Goal: Information Seeking & Learning: Learn about a topic

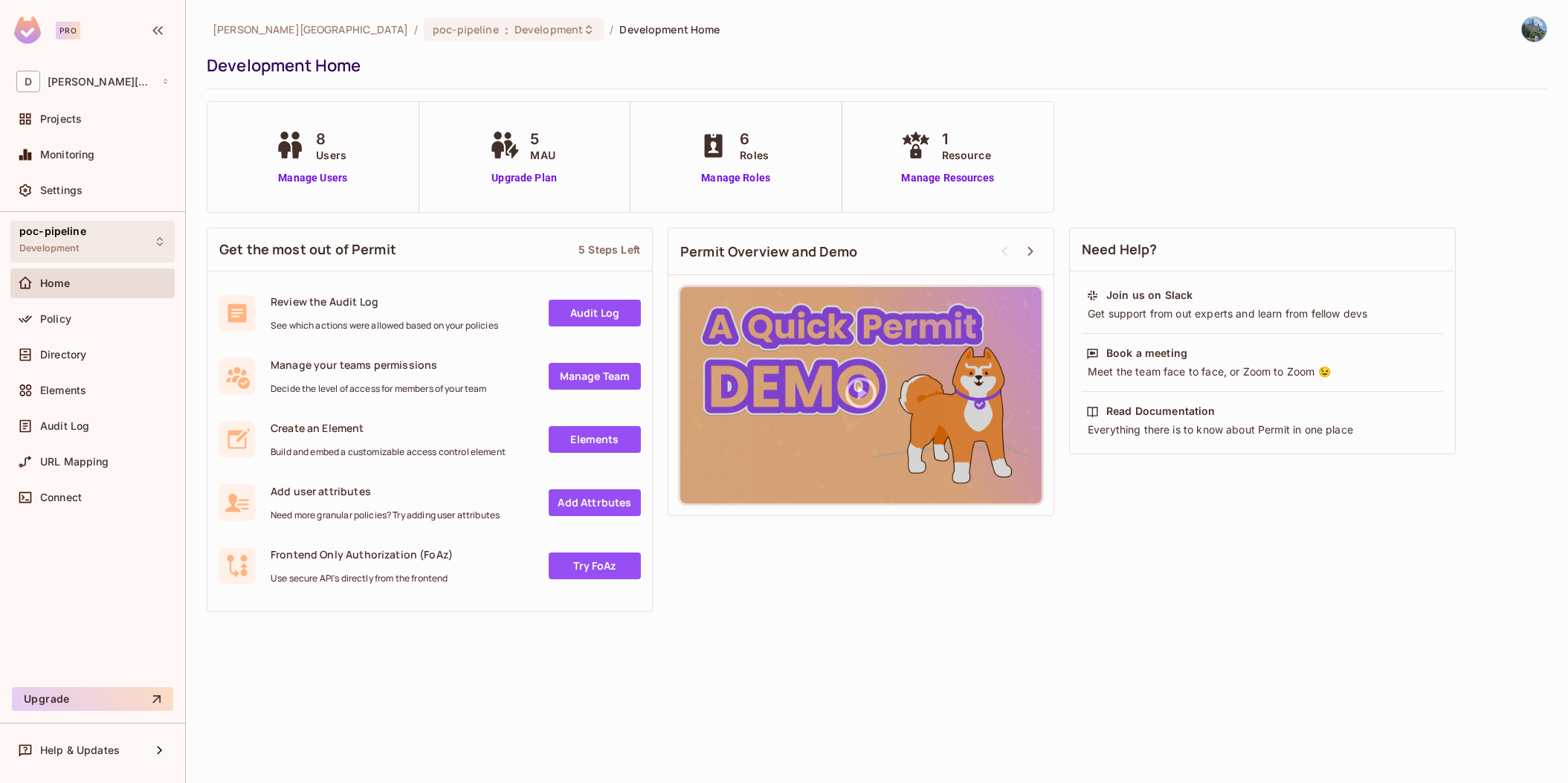
click at [31, 237] on div "poc-pipeline Development" at bounding box center [52, 241] width 67 height 32
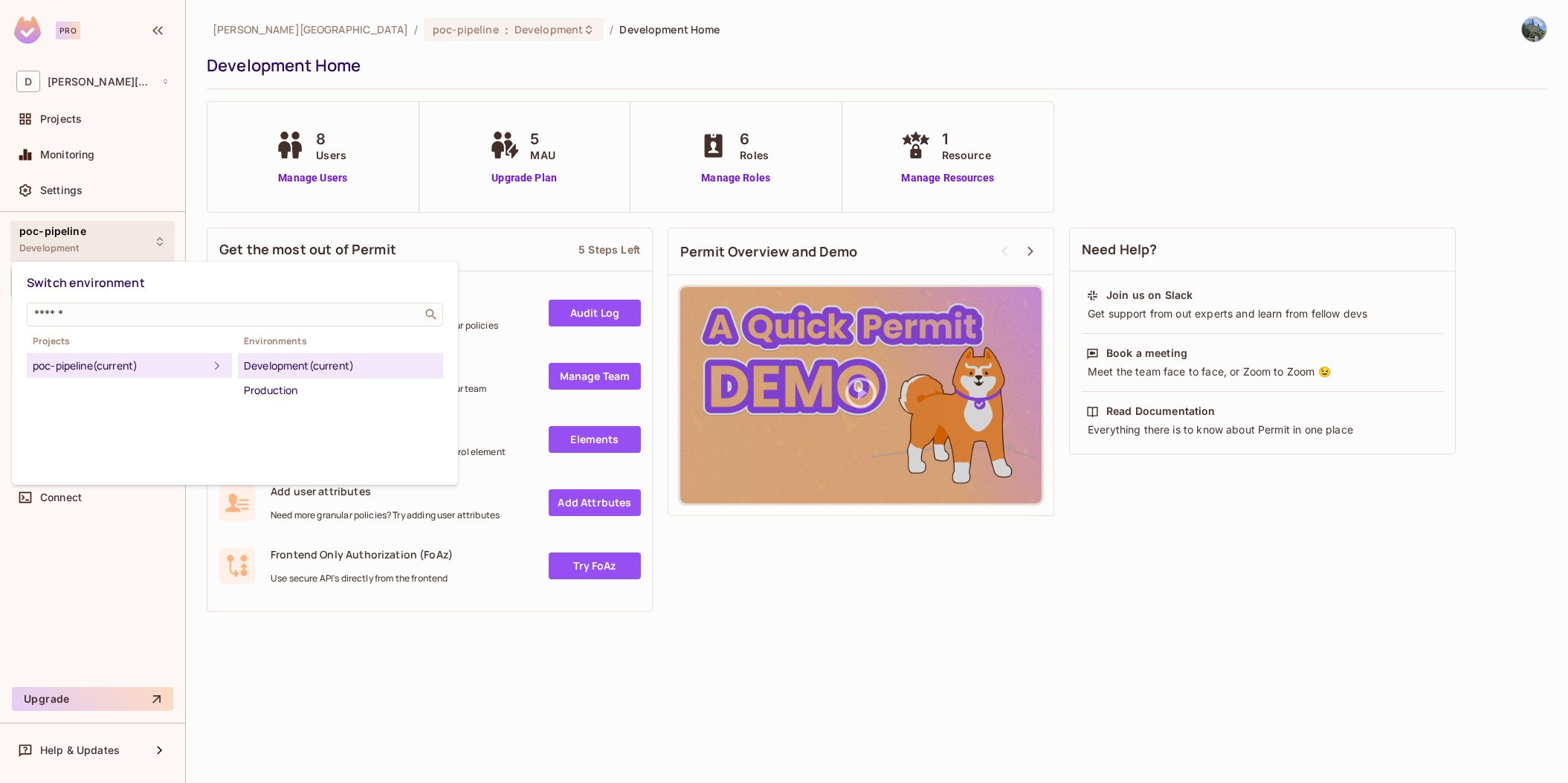
click at [306, 653] on div at bounding box center [784, 392] width 1568 height 783
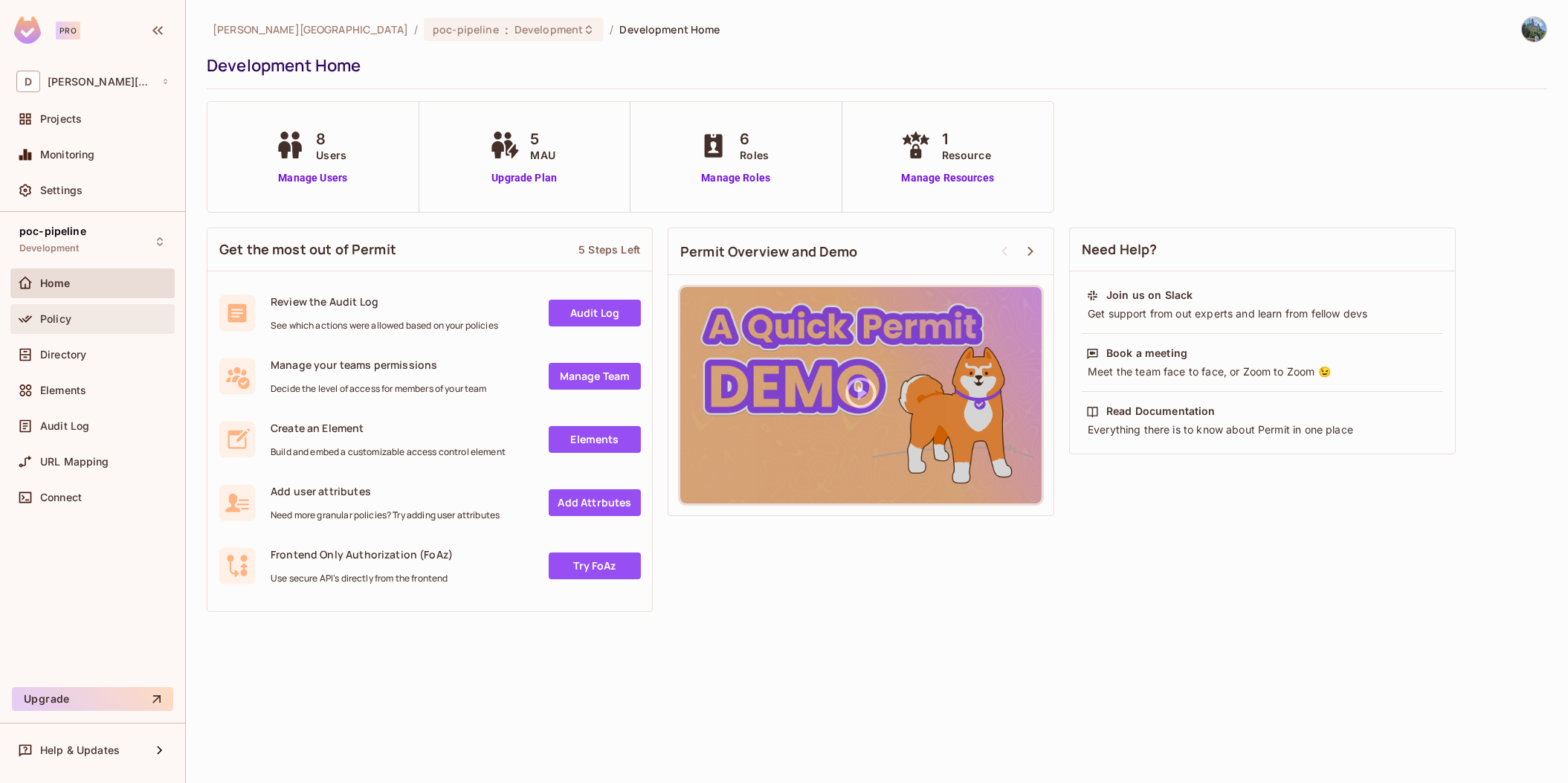
click at [92, 326] on div "Policy" at bounding box center [92, 319] width 153 height 18
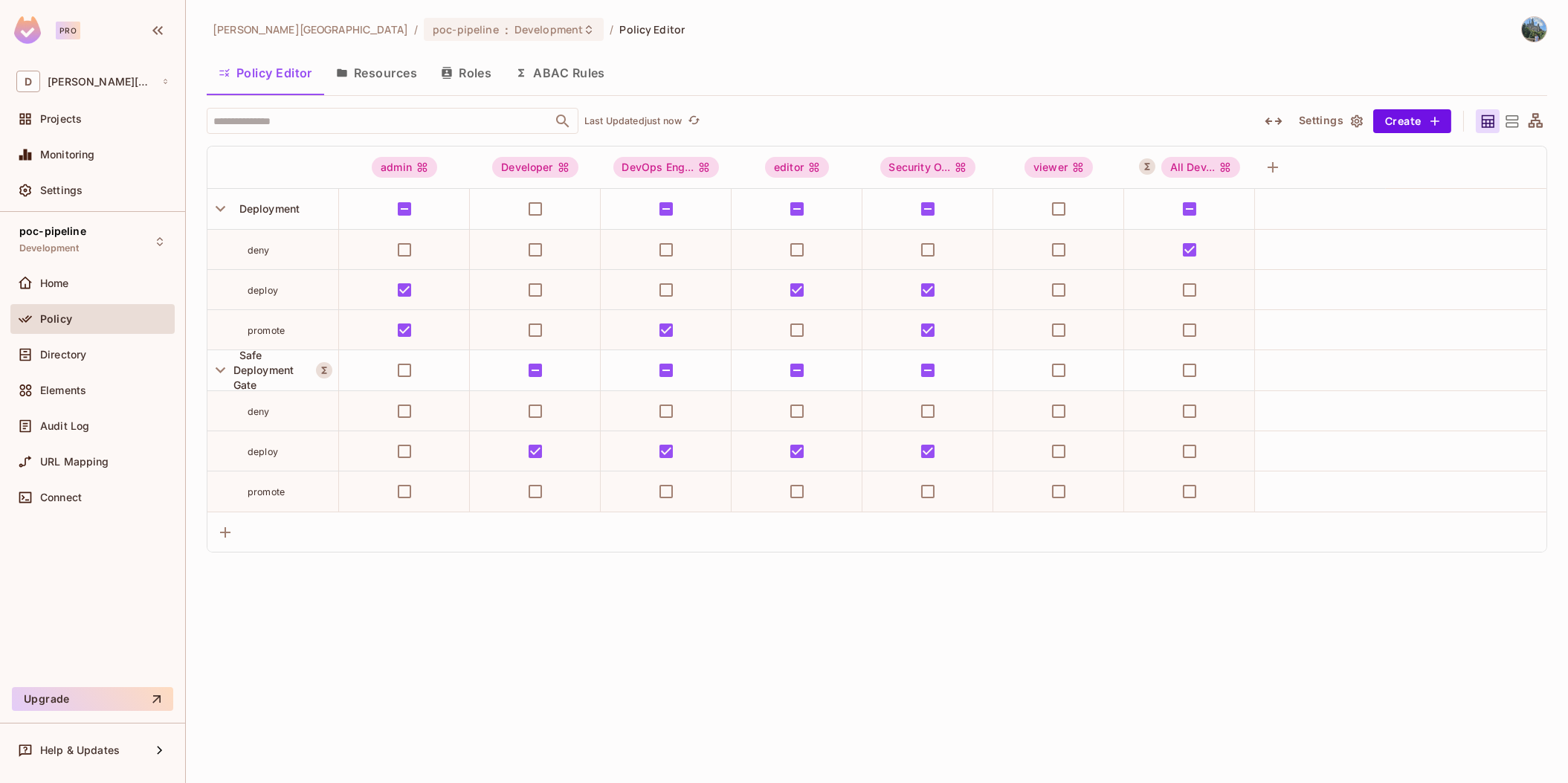
click at [377, 76] on button "Resources" at bounding box center [377, 72] width 105 height 37
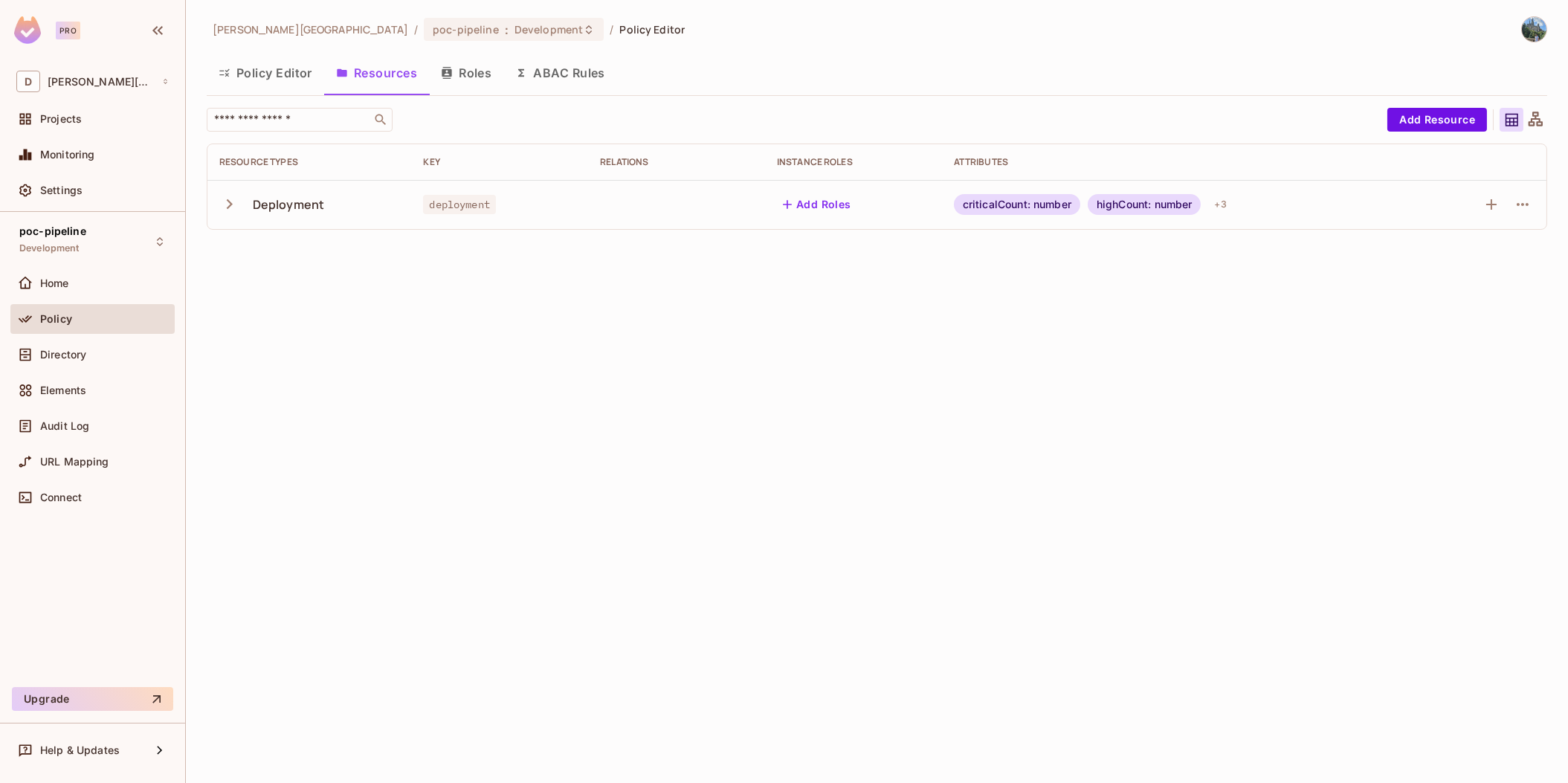
click at [233, 208] on icon "button" at bounding box center [229, 204] width 20 height 20
click at [465, 74] on button "Roles" at bounding box center [466, 72] width 74 height 37
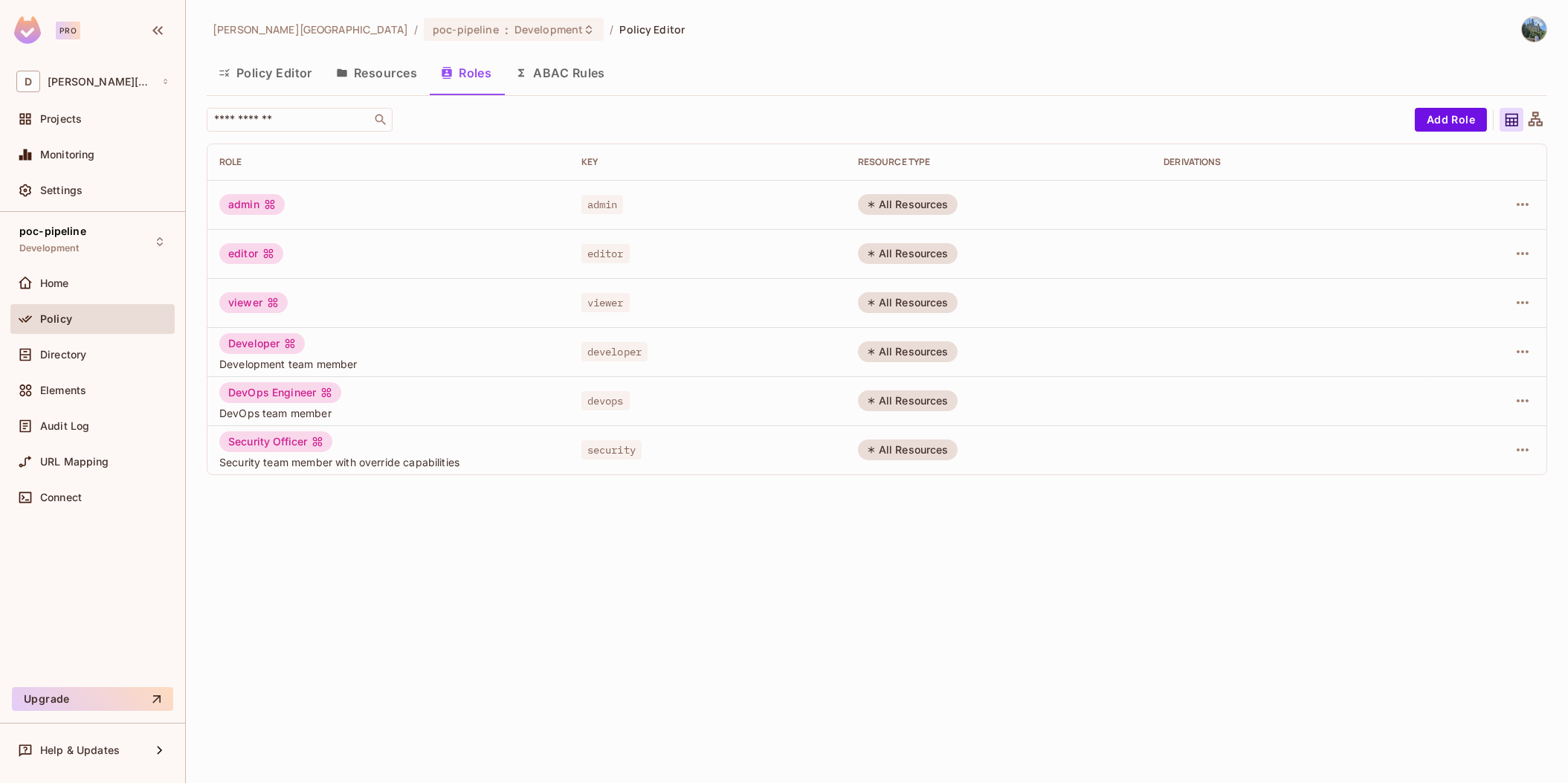
click at [549, 79] on button "ABAC Rules" at bounding box center [560, 72] width 114 height 37
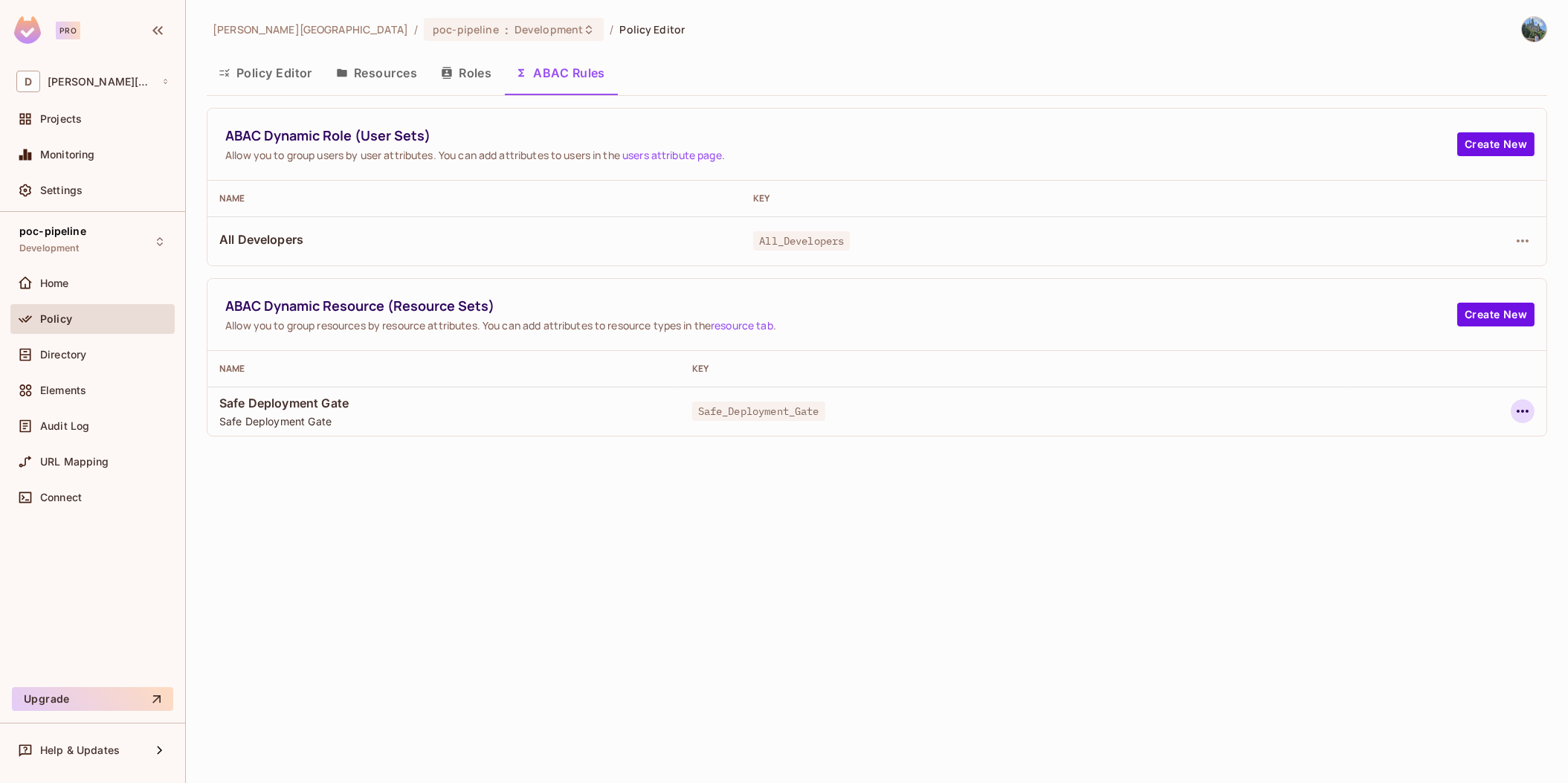
click at [1527, 413] on icon "button" at bounding box center [1523, 411] width 18 height 18
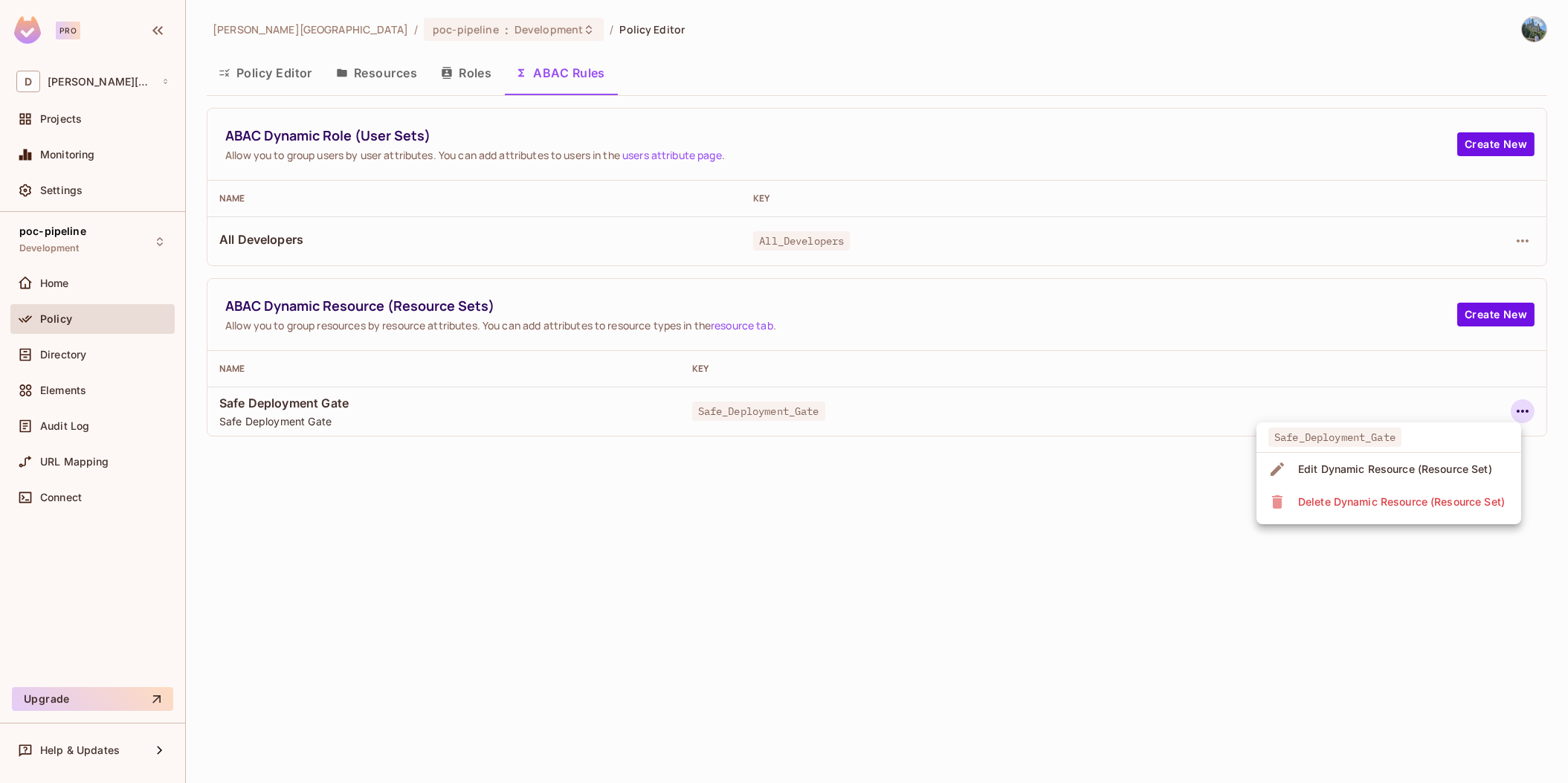
click at [1357, 470] on div "Edit Dynamic Resource (Resource Set)" at bounding box center [1395, 469] width 194 height 15
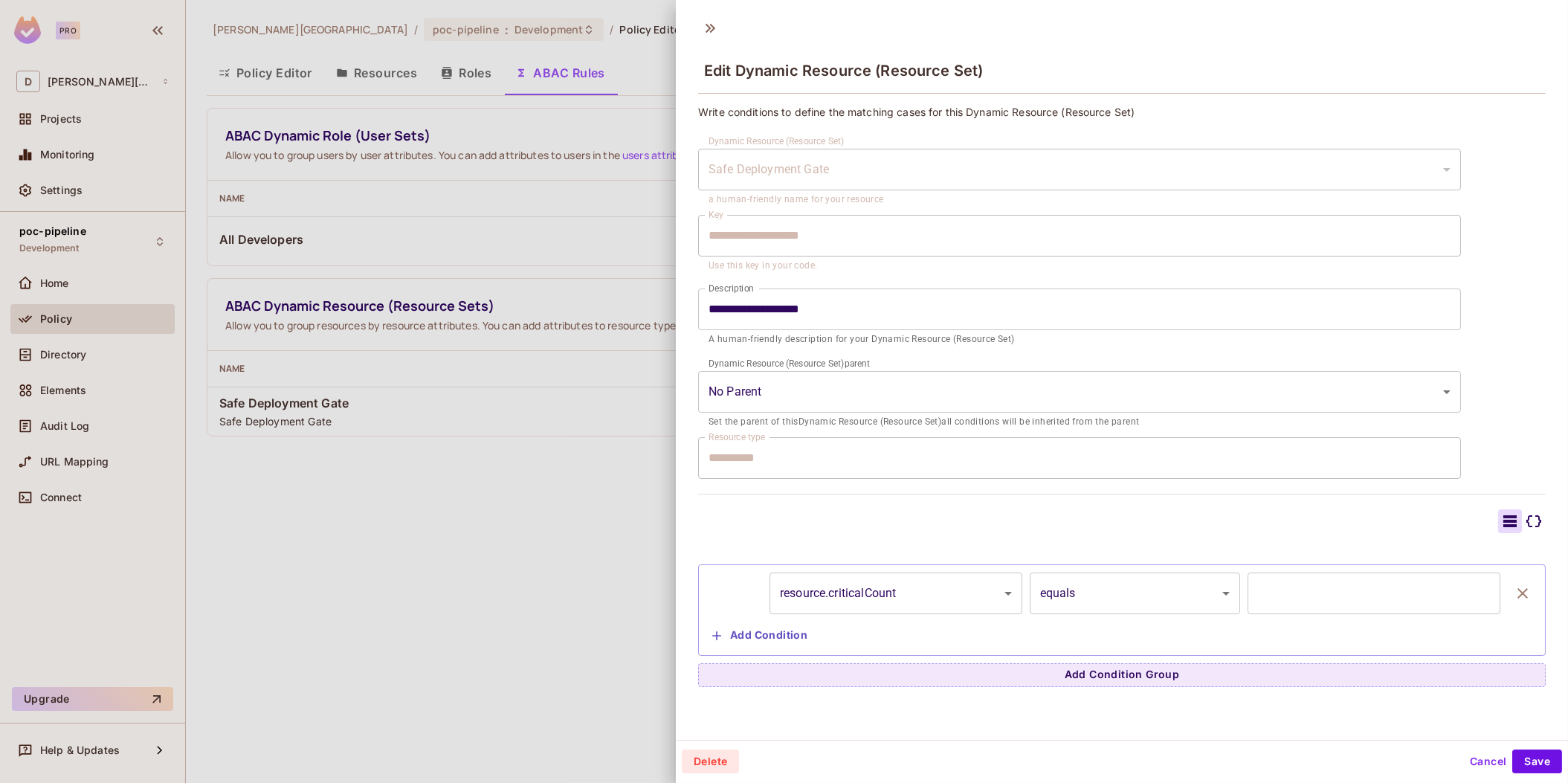
scroll to position [2, 0]
click at [465, 587] on div at bounding box center [784, 392] width 1568 height 783
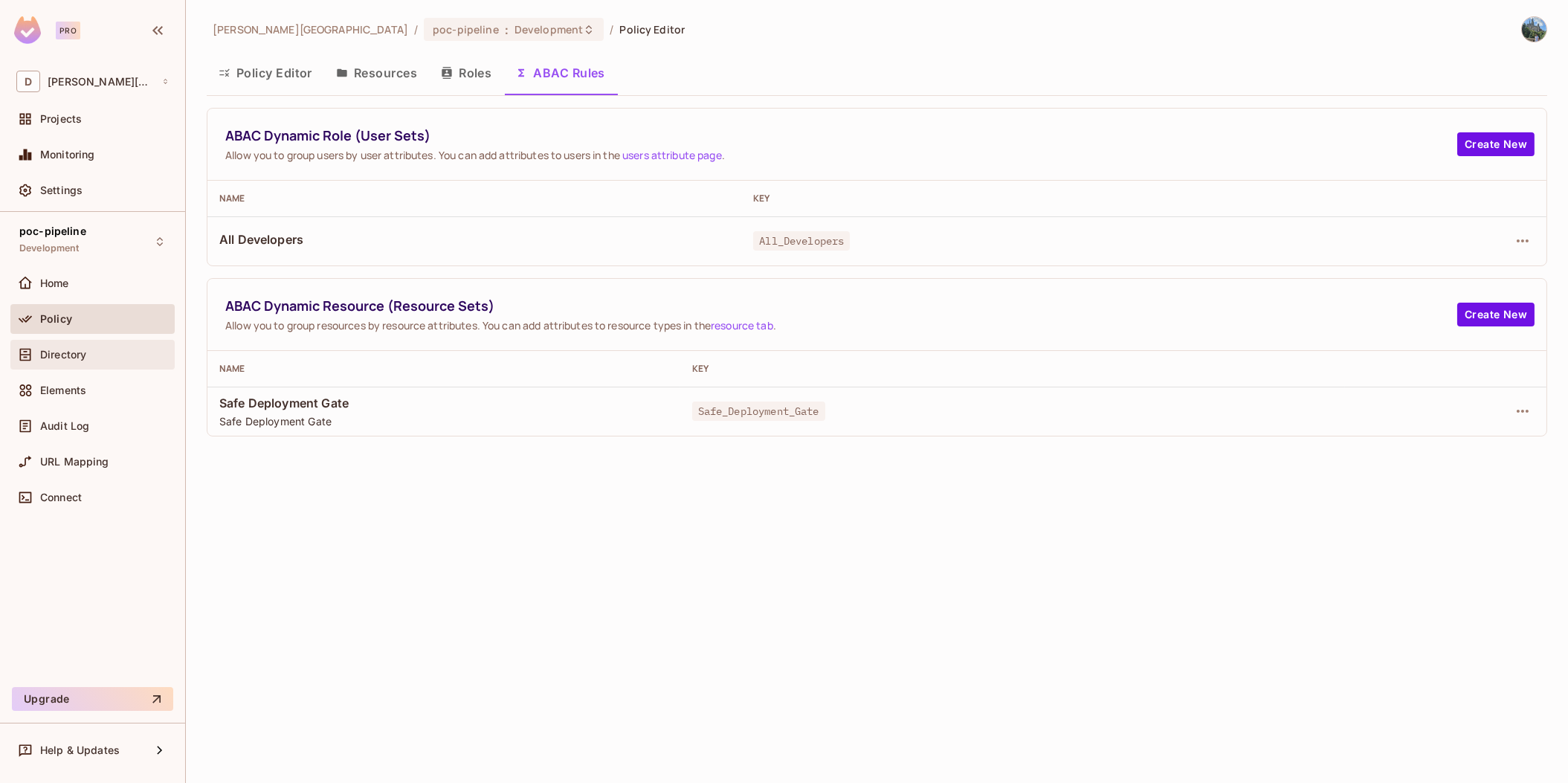
click at [103, 363] on div "Directory" at bounding box center [92, 355] width 164 height 30
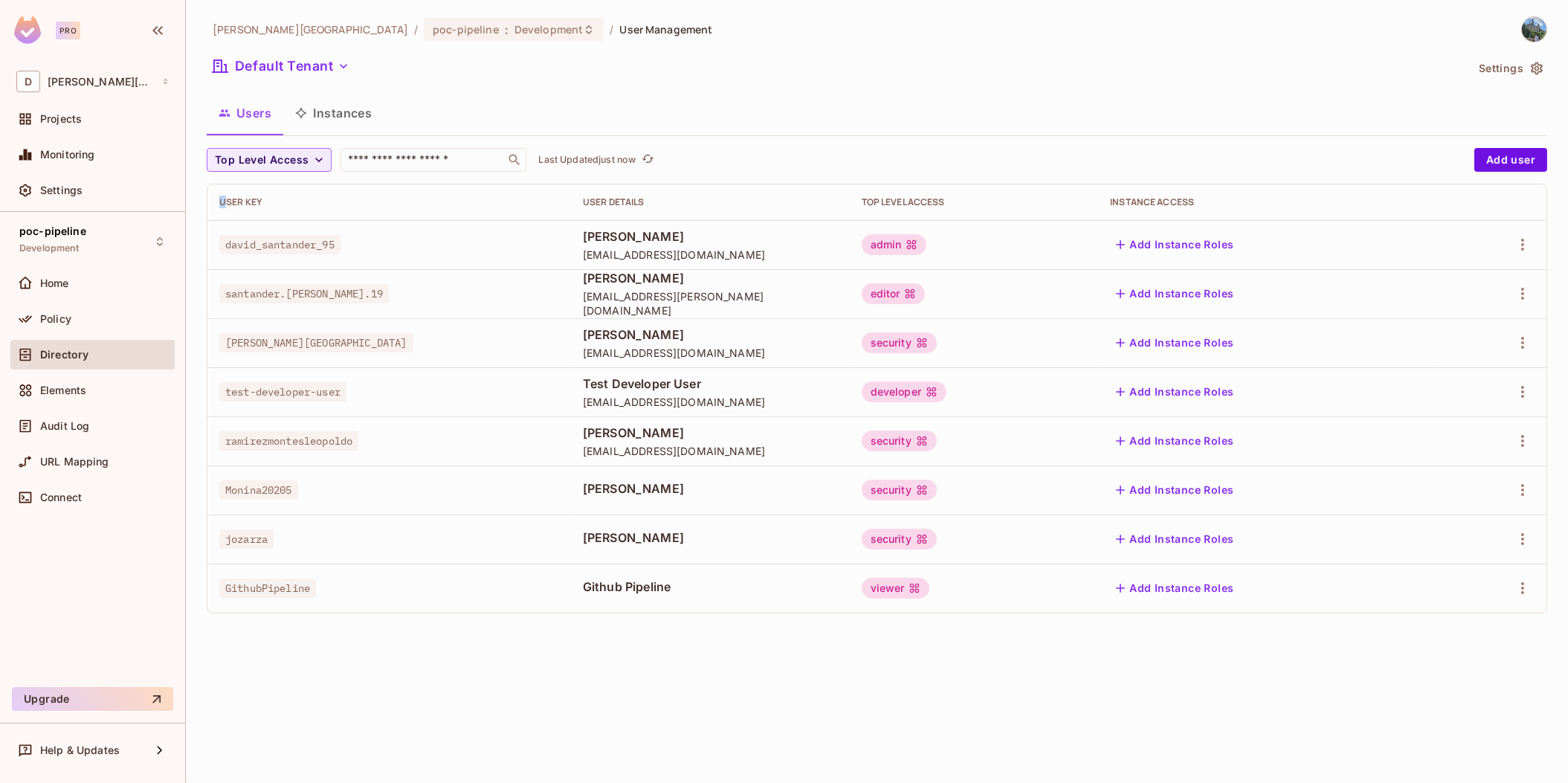
drag, startPoint x: 227, startPoint y: 218, endPoint x: 1390, endPoint y: 638, distance: 1236.5
click at [1393, 639] on div "[PERSON_NAME][GEOGRAPHIC_DATA] / poc-pipeline : Development / User Management D…" at bounding box center [877, 392] width 1382 height 783
drag, startPoint x: 1390, startPoint y: 638, endPoint x: 1292, endPoint y: 643, distance: 98.1
click at [1292, 643] on div "[PERSON_NAME][GEOGRAPHIC_DATA] / poc-pipeline : Development / User Management D…" at bounding box center [877, 392] width 1382 height 783
click at [733, 705] on div "[PERSON_NAME][GEOGRAPHIC_DATA] / poc-pipeline : Development / User Management D…" at bounding box center [877, 392] width 1382 height 783
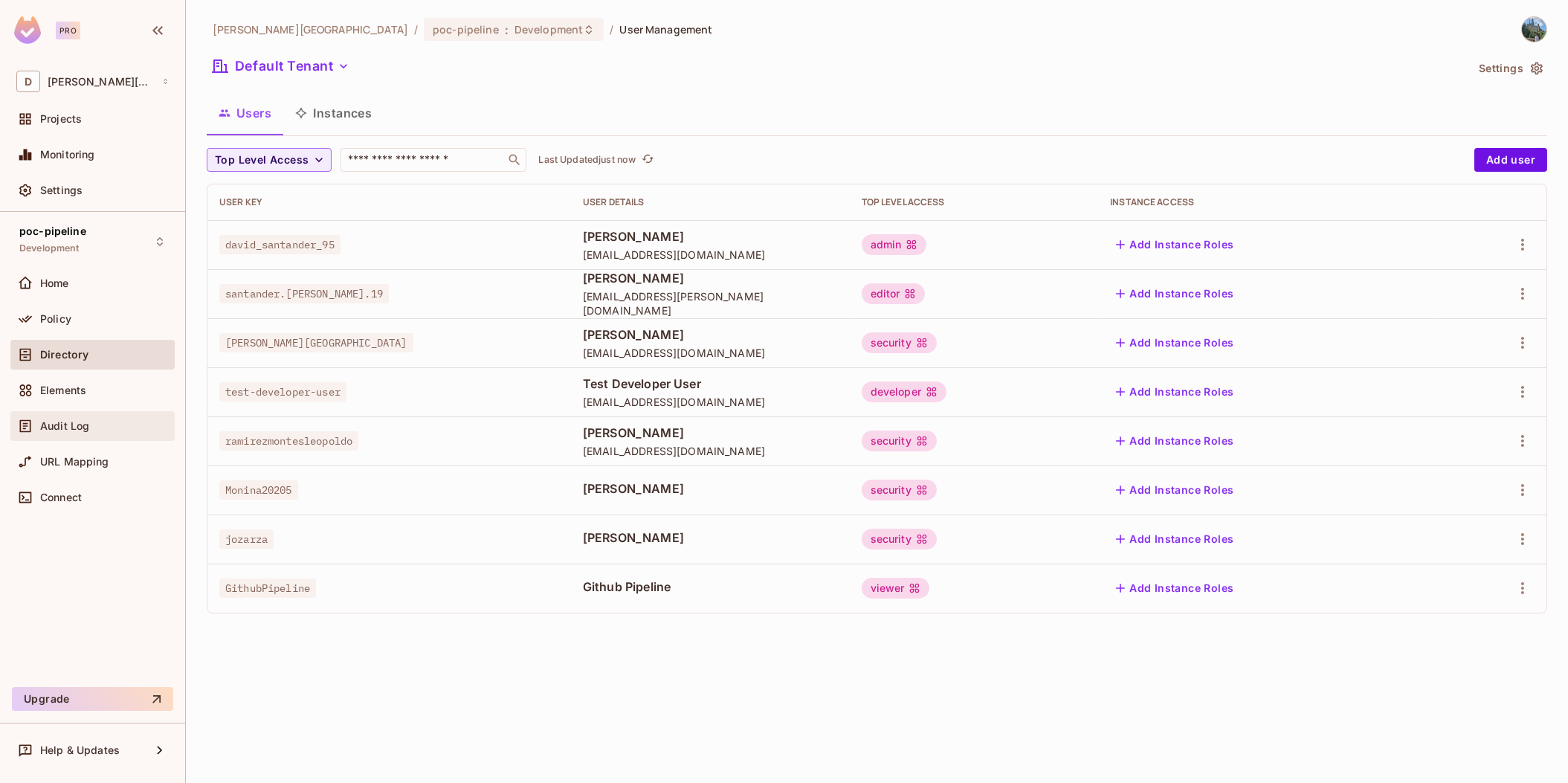
click at [83, 426] on span "Audit Log" at bounding box center [64, 426] width 49 height 12
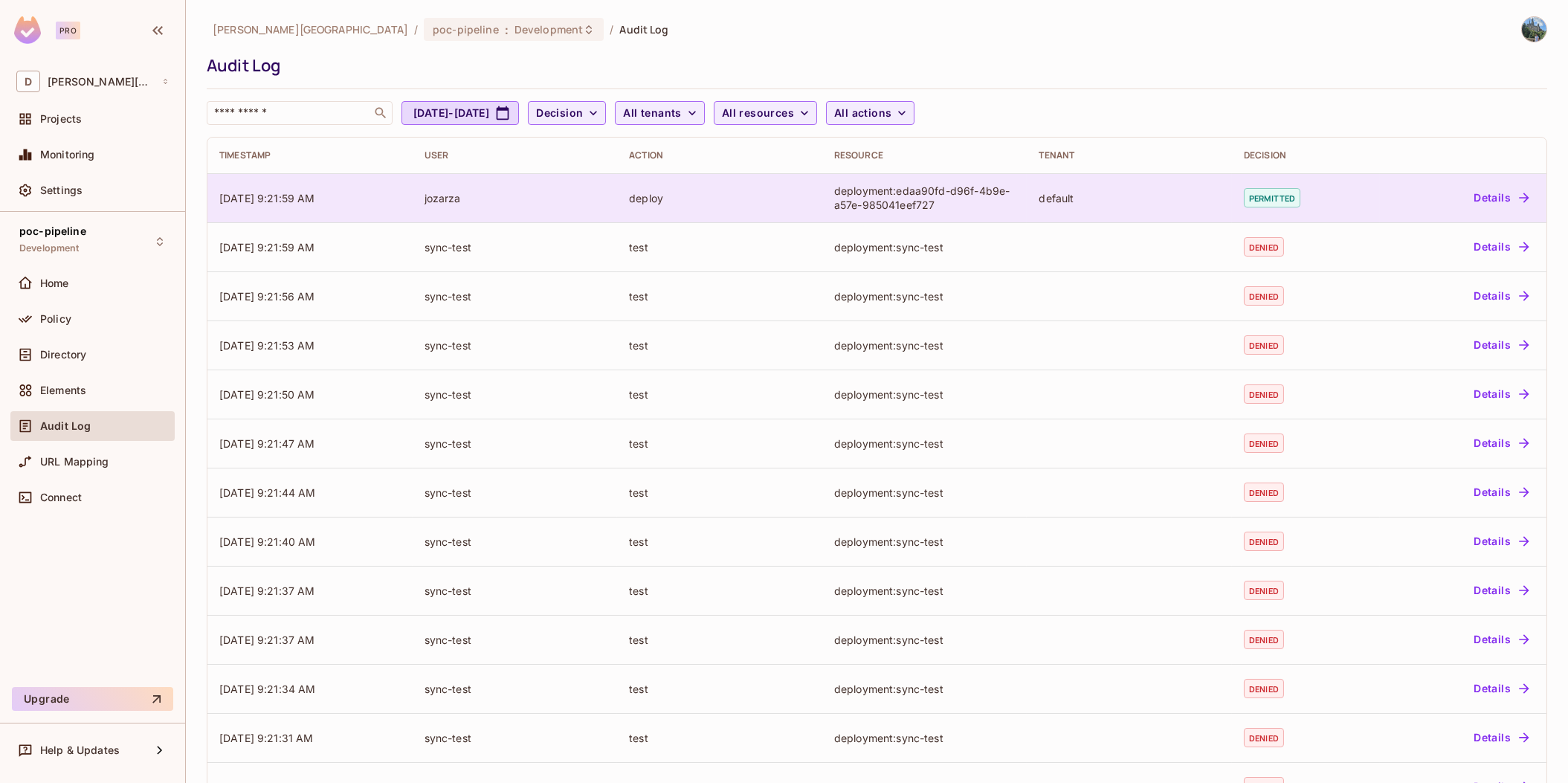
drag, startPoint x: 268, startPoint y: 200, endPoint x: 327, endPoint y: 197, distance: 59.1
click at [315, 197] on span "[DATE] 9:21:59 AM" at bounding box center [267, 198] width 96 height 13
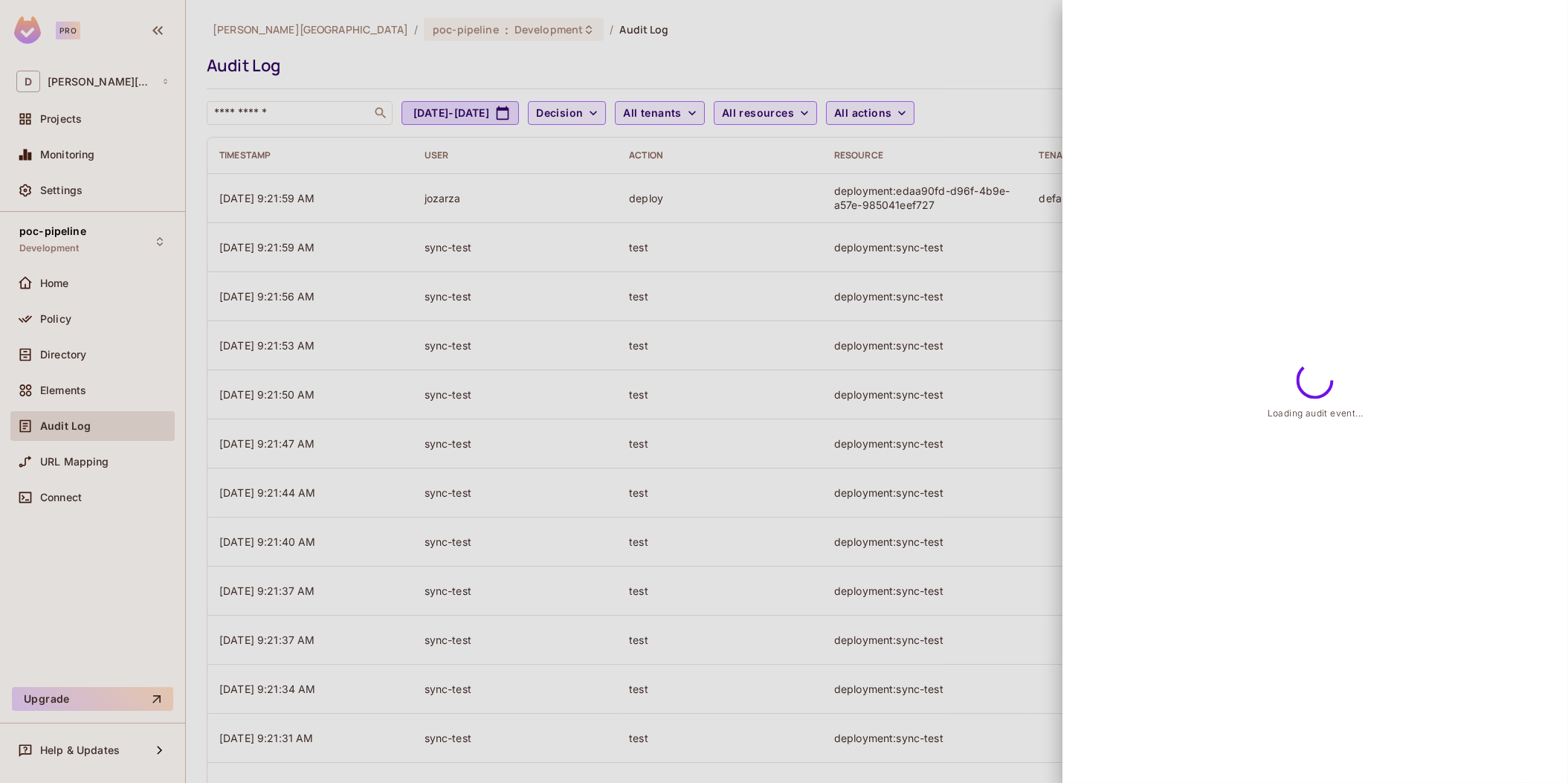
drag, startPoint x: 327, startPoint y: 197, endPoint x: 288, endPoint y: 207, distance: 40.3
click at [288, 207] on div at bounding box center [784, 392] width 1568 height 783
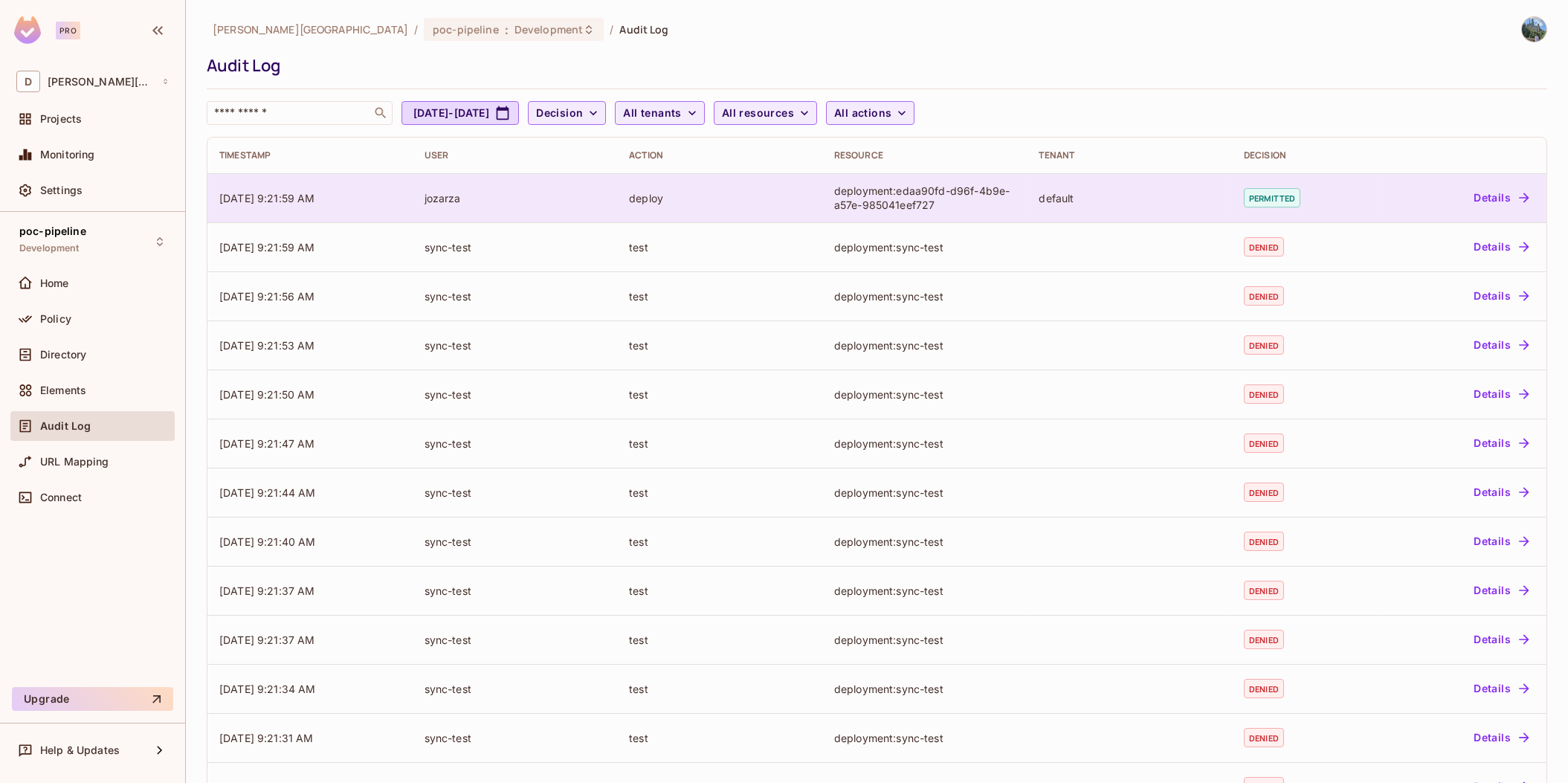
drag, startPoint x: 406, startPoint y: 201, endPoint x: 497, endPoint y: 200, distance: 91.0
click at [497, 200] on tr "[DATE] 9:21:59 AM jozarza deploy deployment:edaa90fd-d96f-4b9e-a57e-985041eef72…" at bounding box center [877, 197] width 1339 height 49
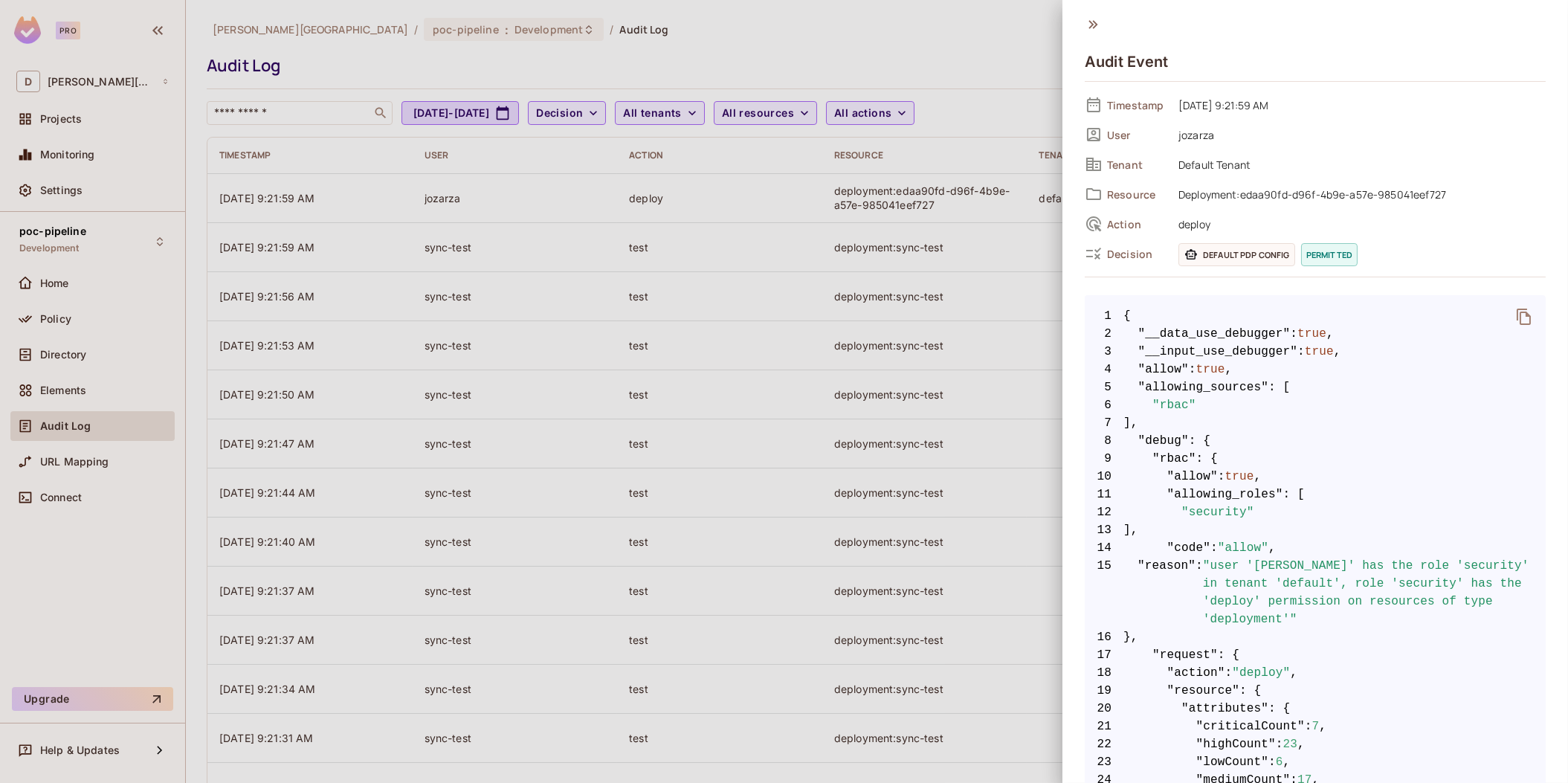
drag, startPoint x: 497, startPoint y: 200, endPoint x: 719, endPoint y: 218, distance: 222.7
click at [718, 219] on div at bounding box center [784, 392] width 1568 height 783
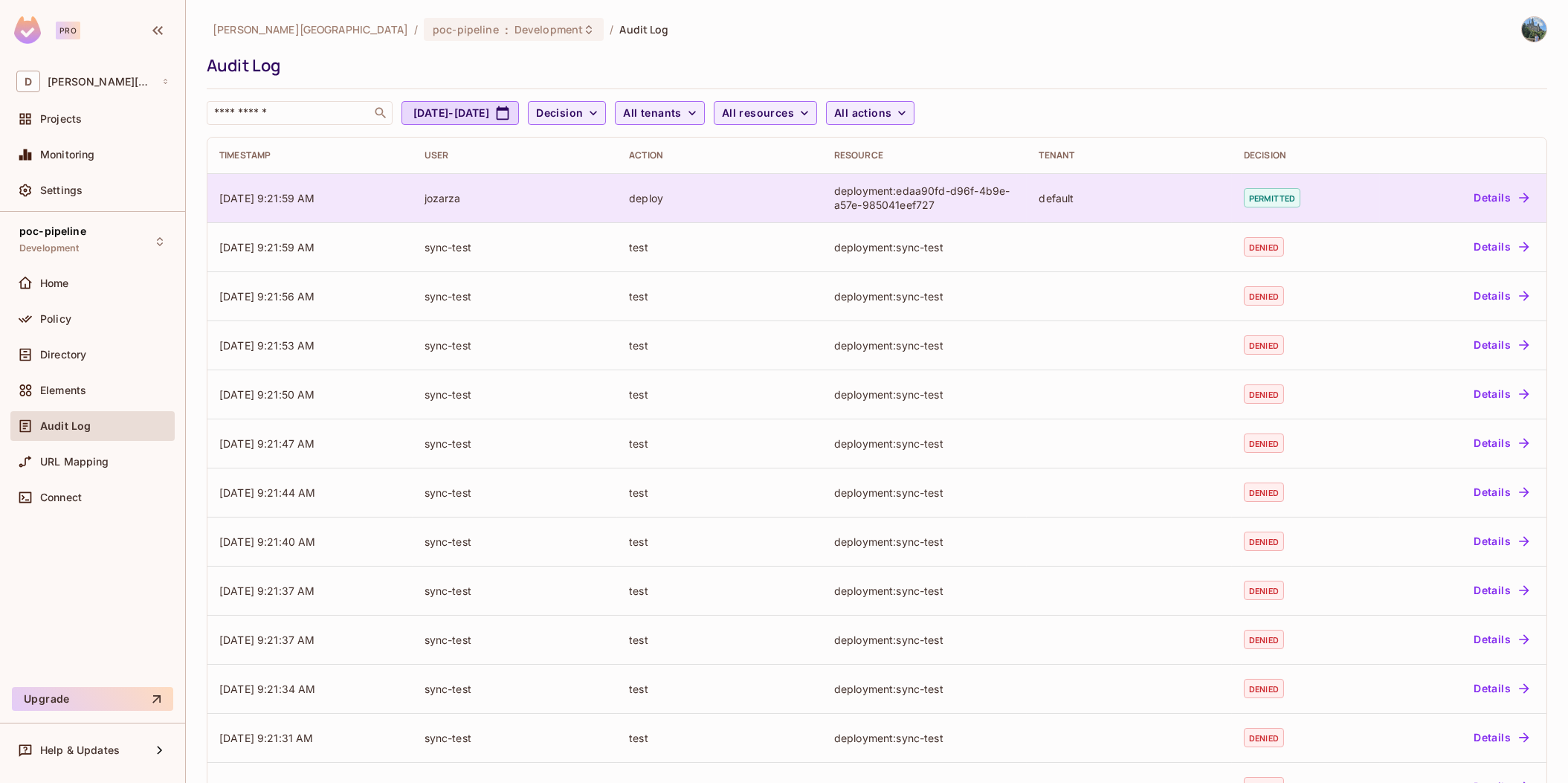
click at [549, 207] on td "jozarza" at bounding box center [515, 197] width 205 height 49
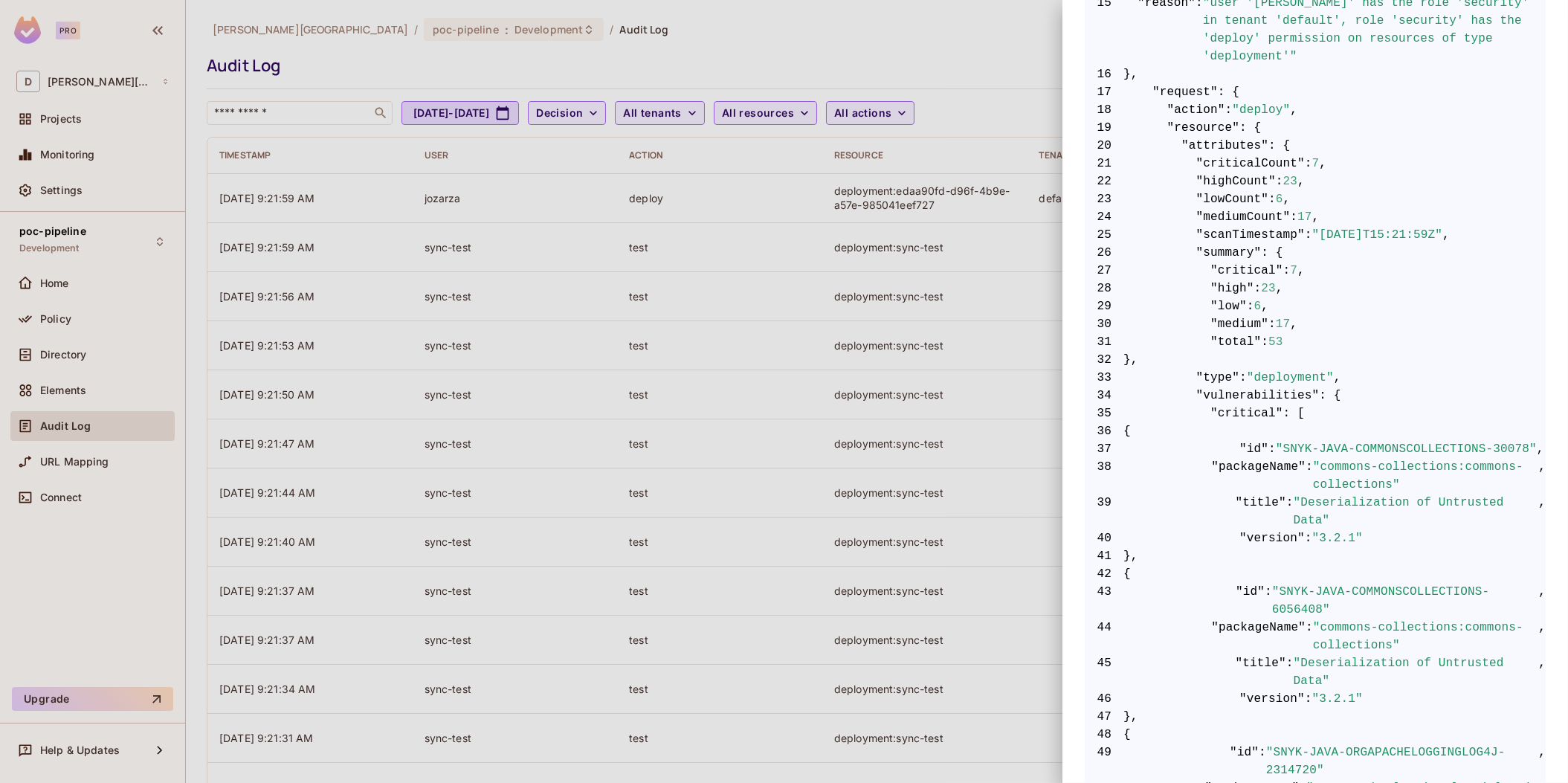
scroll to position [337, 0]
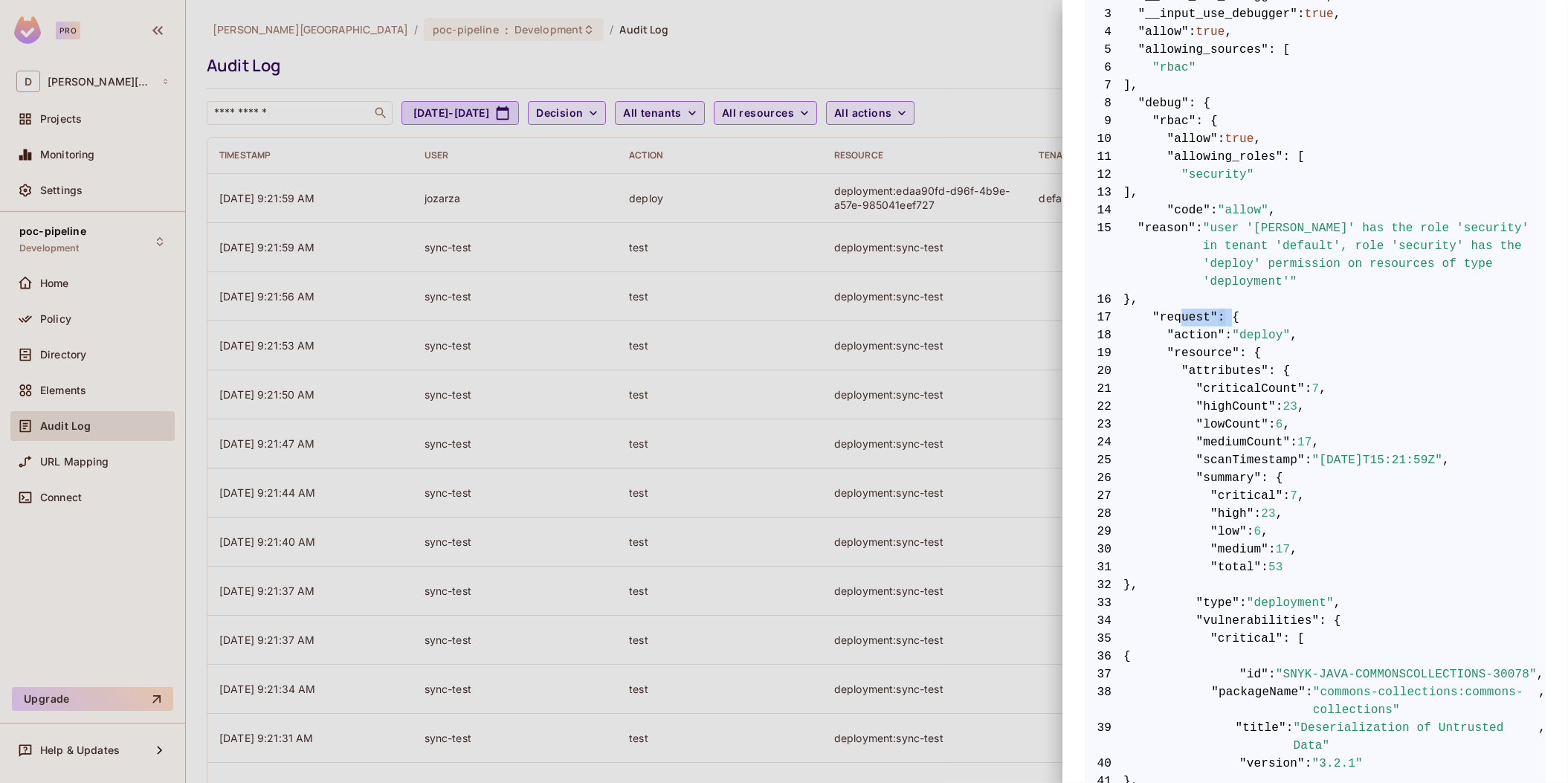
drag, startPoint x: 1177, startPoint y: 294, endPoint x: 1220, endPoint y: 304, distance: 44.1
click at [1220, 309] on span "17 "request" : {" at bounding box center [1315, 317] width 461 height 18
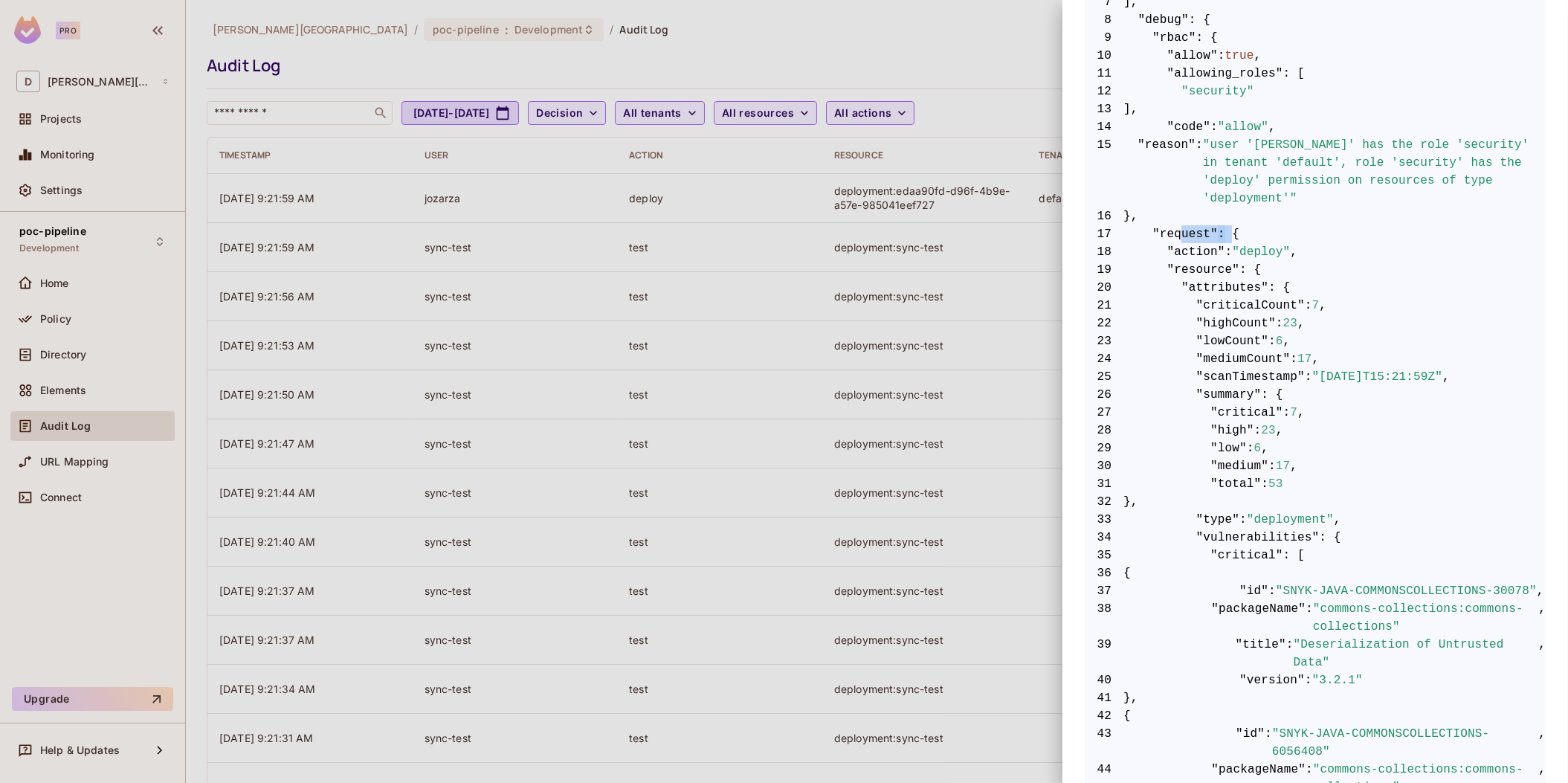
scroll to position [450, 0]
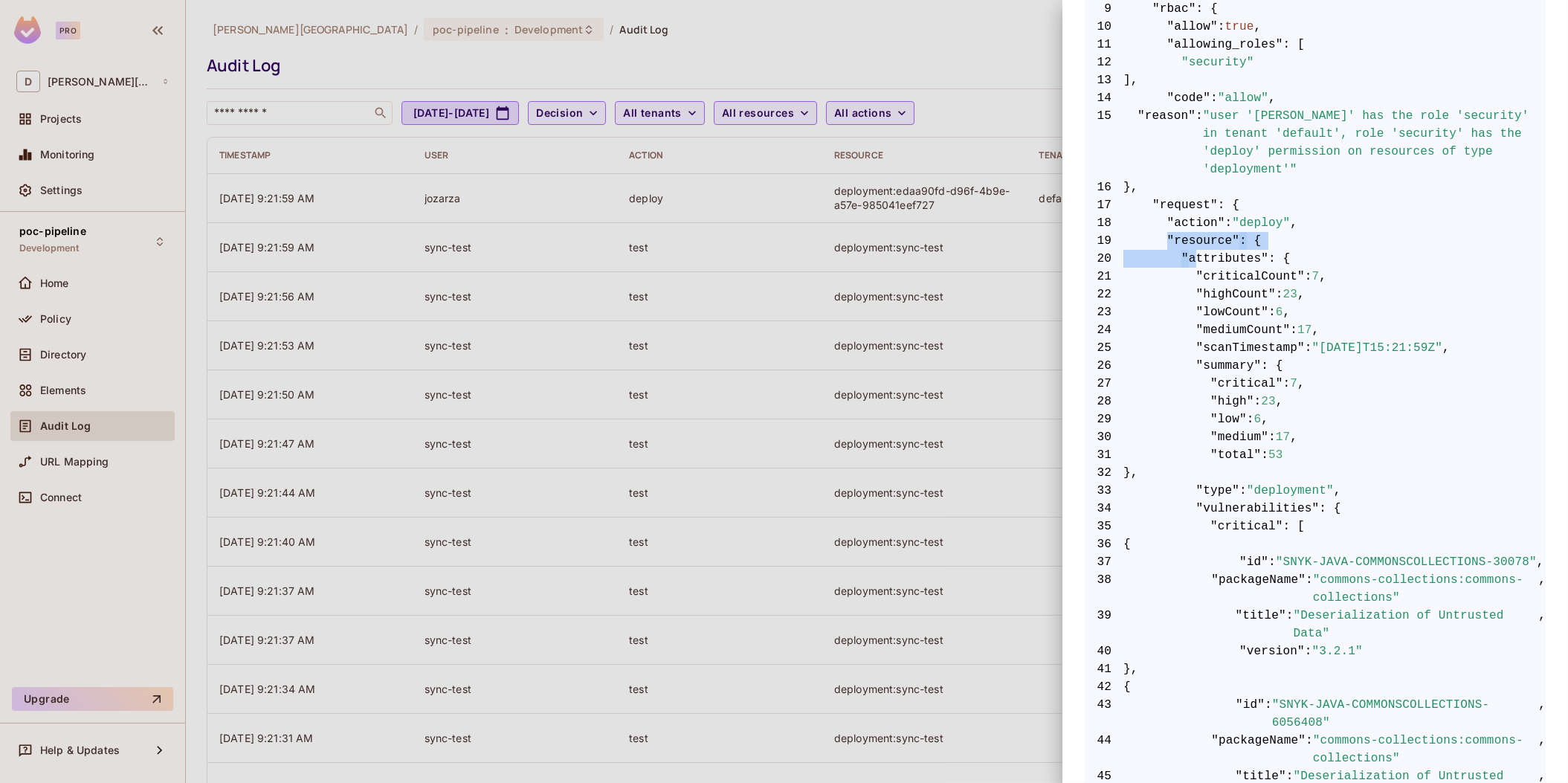
drag, startPoint x: 1166, startPoint y: 215, endPoint x: 1193, endPoint y: 236, distance: 34.2
drag, startPoint x: 1193, startPoint y: 236, endPoint x: 1263, endPoint y: 314, distance: 104.8
click at [1263, 321] on span ""mediumCount"" at bounding box center [1243, 330] width 95 height 18
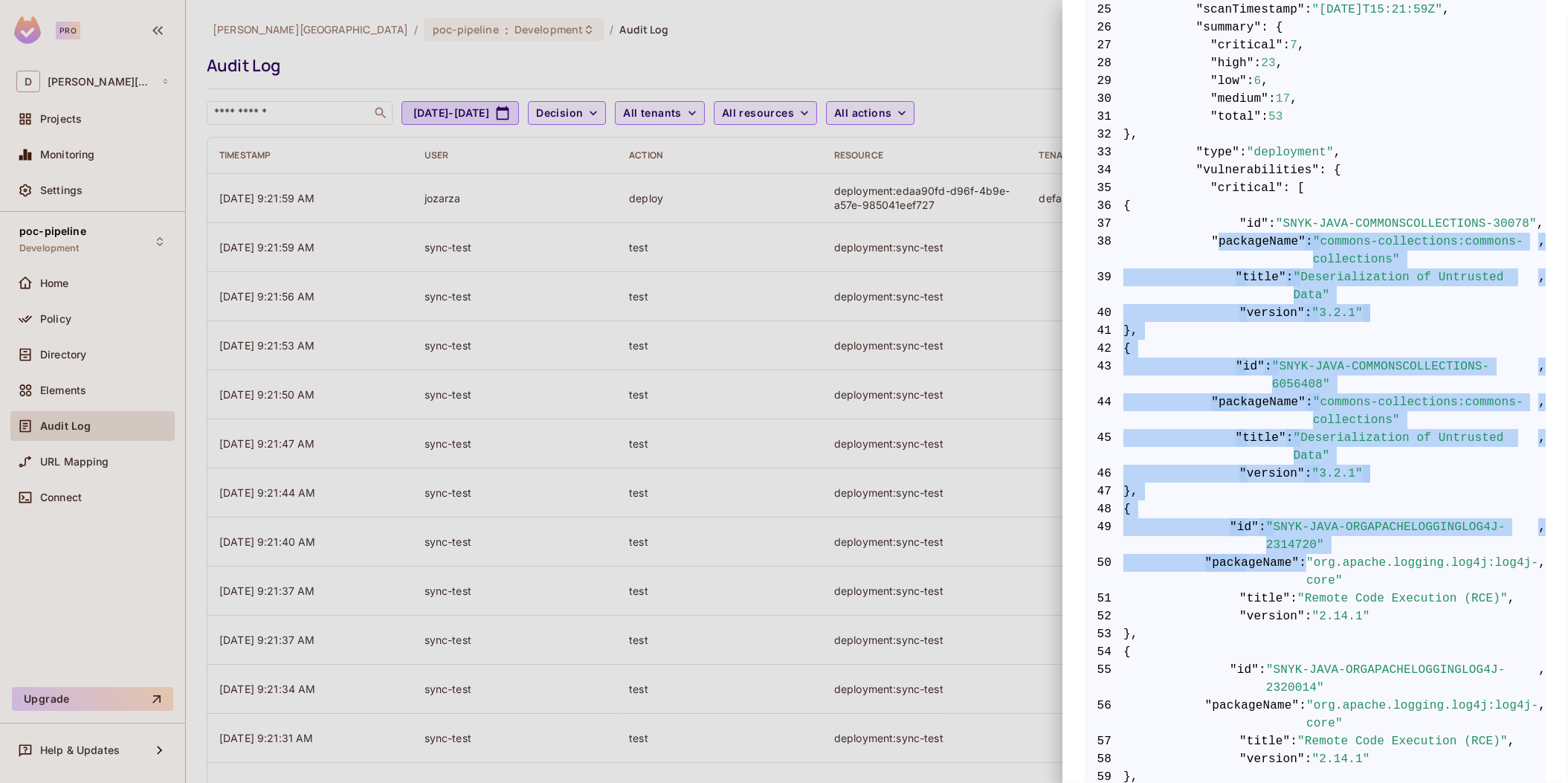
drag, startPoint x: 1220, startPoint y: 226, endPoint x: 1321, endPoint y: 550, distance: 339.4
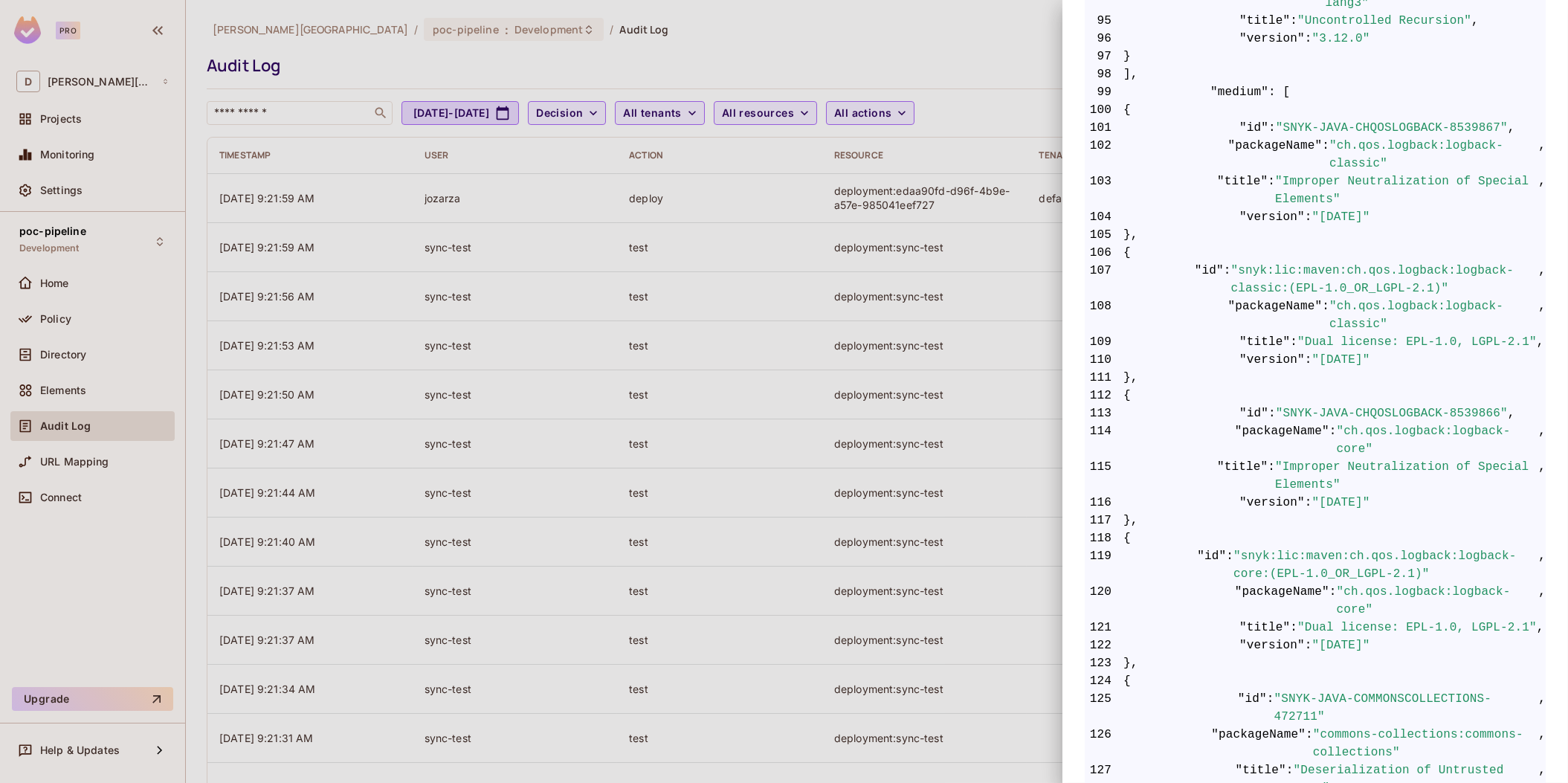
scroll to position [2671, 0]
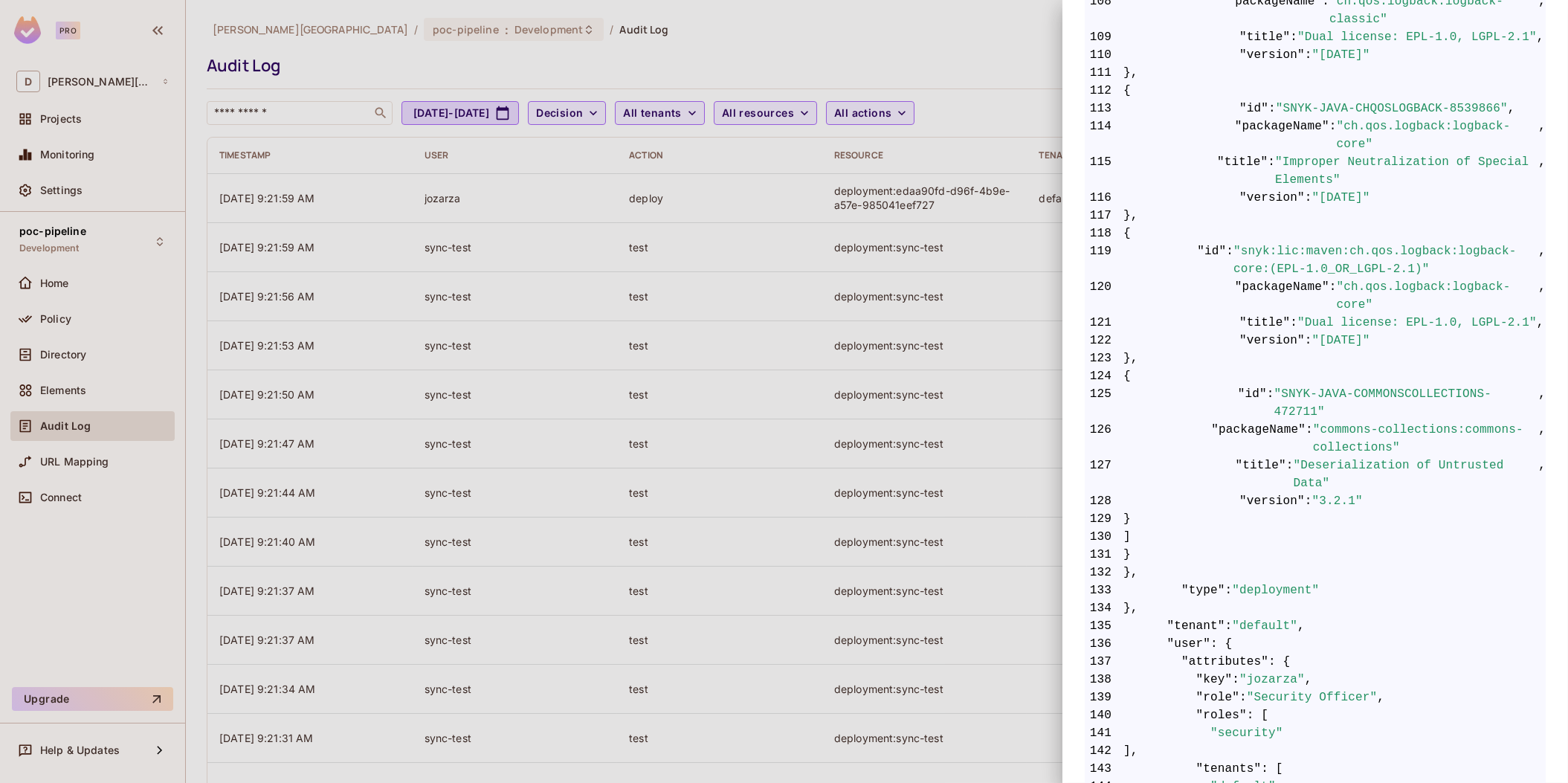
click at [604, 452] on div at bounding box center [784, 392] width 1568 height 783
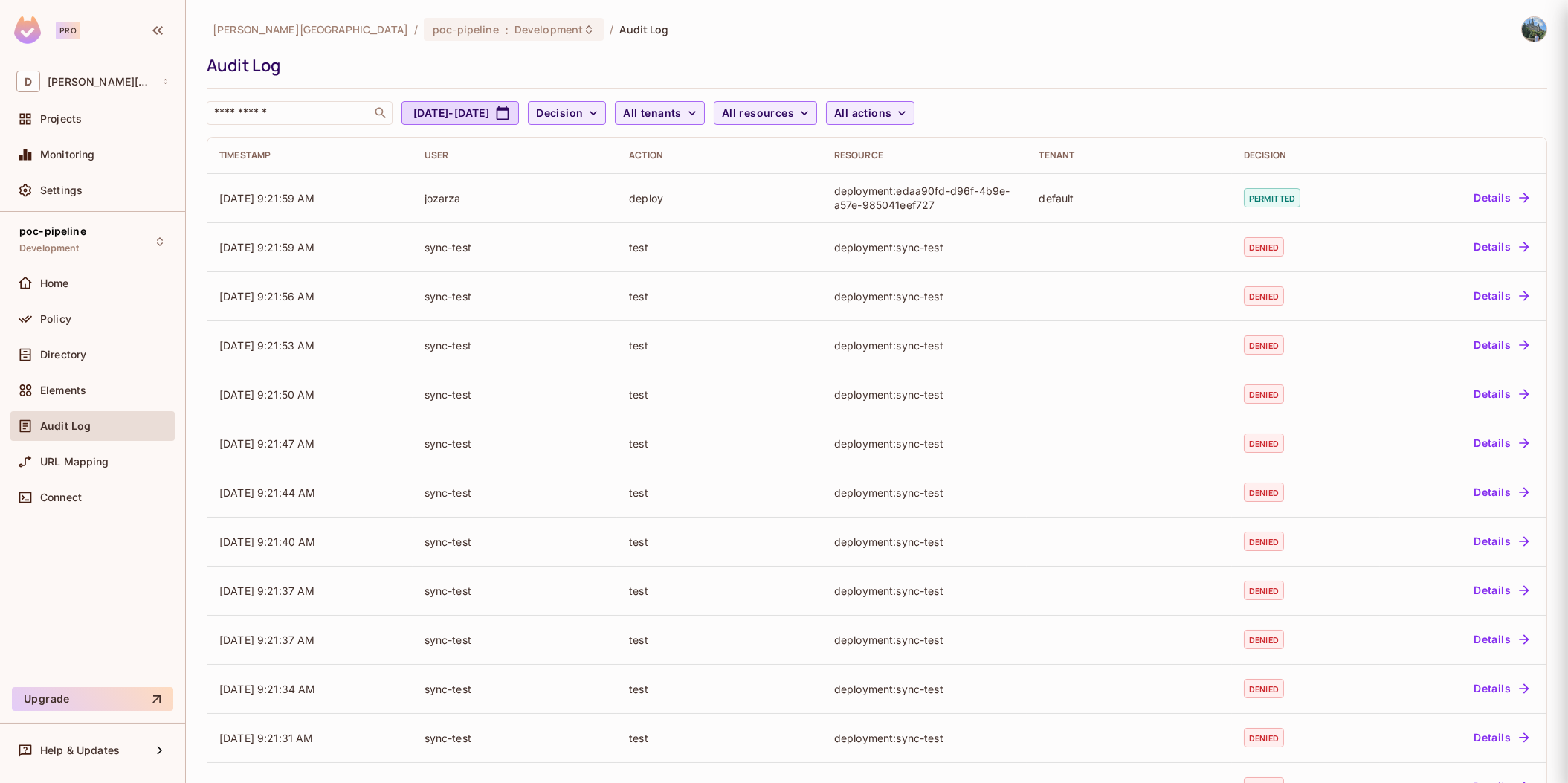
scroll to position [0, 0]
